Goal: Information Seeking & Learning: Learn about a topic

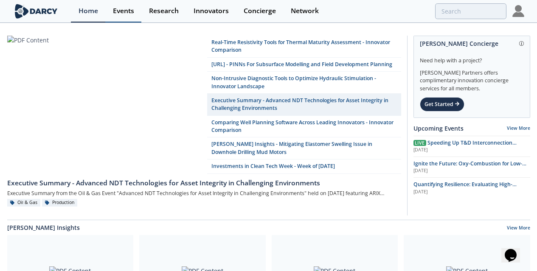
click at [116, 8] on div "Events" at bounding box center [123, 11] width 21 height 7
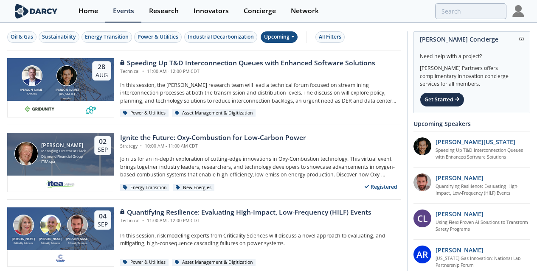
click at [274, 38] on div "Upcoming" at bounding box center [278, 36] width 37 height 11
click at [277, 63] on div "Past" at bounding box center [289, 65] width 53 height 14
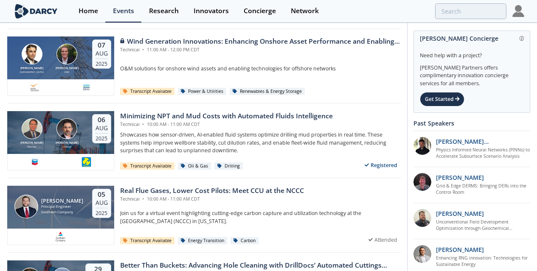
scroll to position [470, 0]
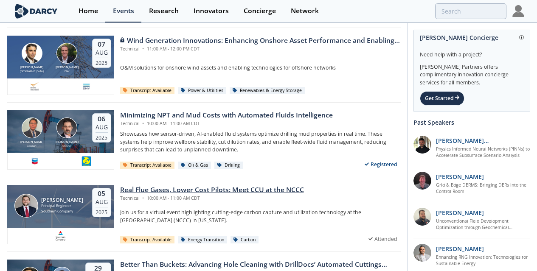
click at [138, 191] on div "Real Flue Gases, Lower Cost Pilots: Meet CCU at the NCCC" at bounding box center [212, 190] width 184 height 10
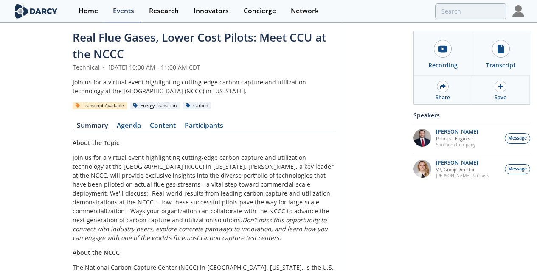
scroll to position [10, 0]
click at [145, 122] on link "Content" at bounding box center [162, 127] width 35 height 10
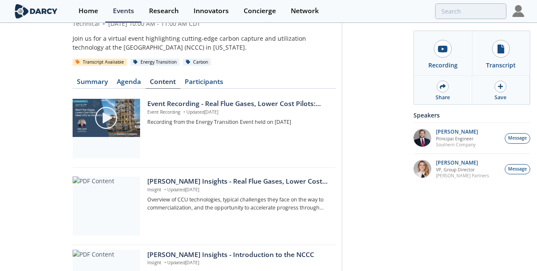
scroll to position [53, 0]
click at [172, 99] on div "Event Recording - Real Flue Gases, Lower Cost Pilots: Meet CCU at the NCCC" at bounding box center [238, 104] width 182 height 10
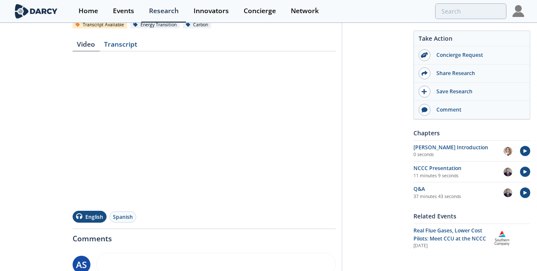
scroll to position [132, 0]
